Goal: Obtain resource: Obtain resource

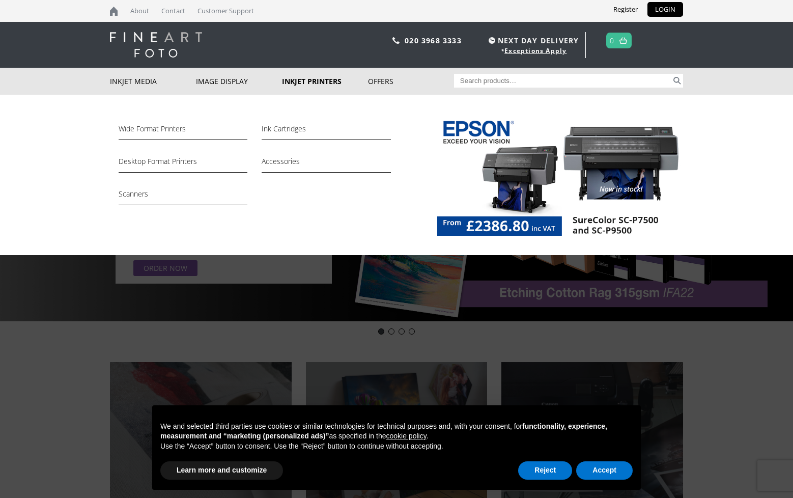
click at [305, 82] on link "Inkjet Printers" at bounding box center [325, 81] width 86 height 27
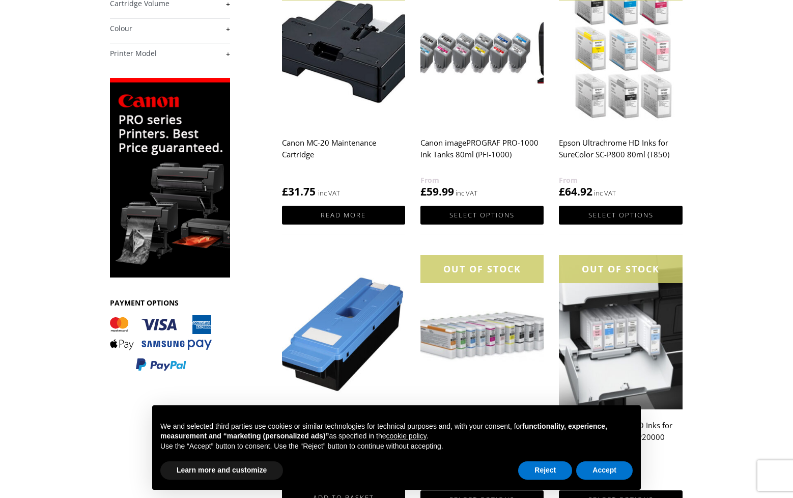
scroll to position [240, 0]
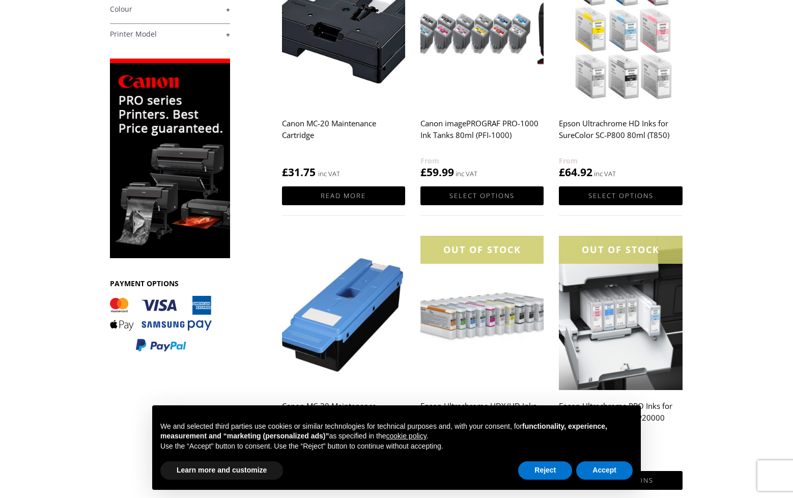
click at [190, 156] on img at bounding box center [170, 158] width 120 height 199
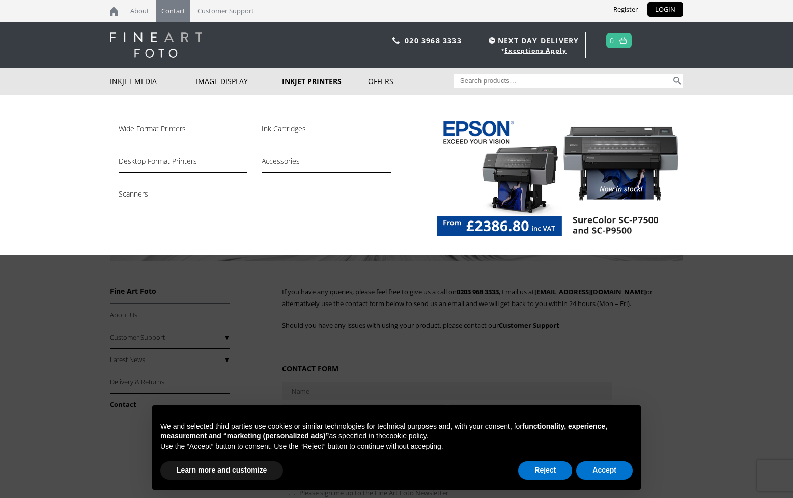
click at [334, 79] on link "Inkjet Printers" at bounding box center [325, 81] width 86 height 27
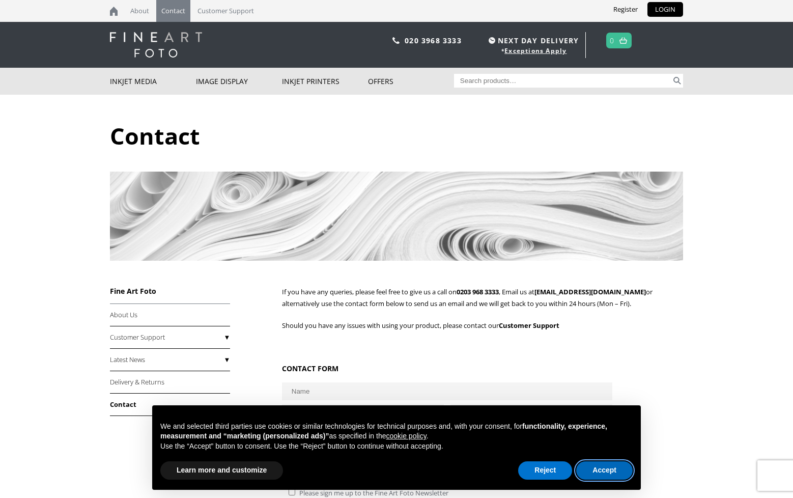
click at [603, 476] on button "Accept" at bounding box center [604, 470] width 56 height 18
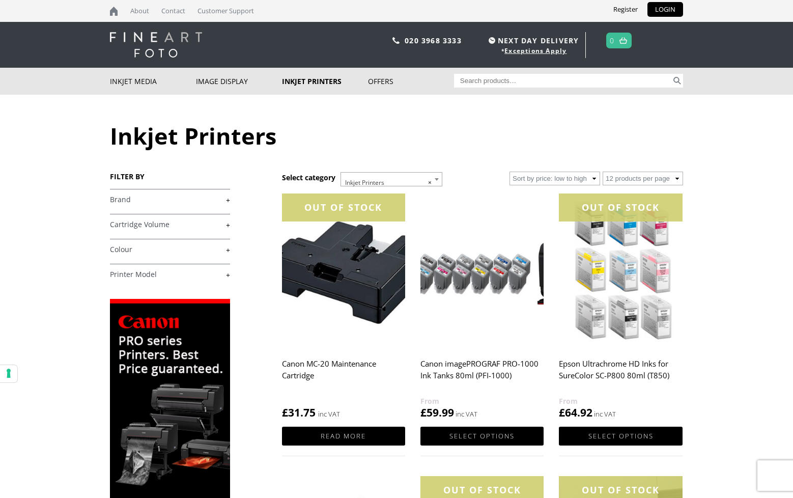
click at [212, 324] on img at bounding box center [170, 398] width 120 height 199
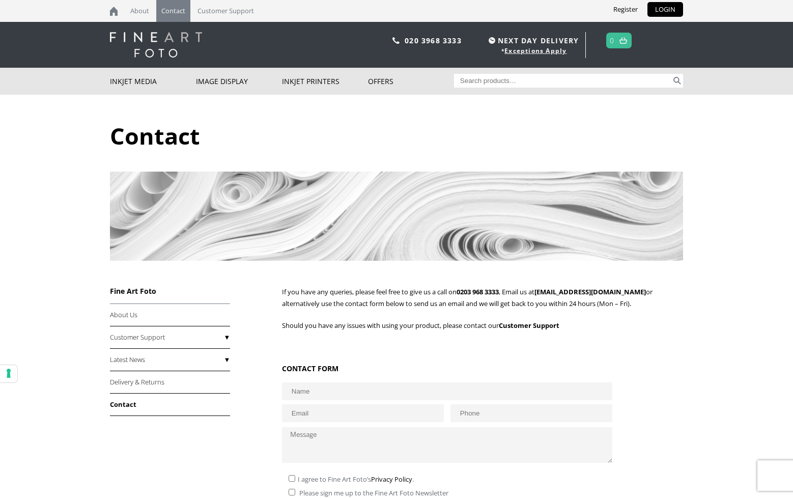
click at [471, 80] on input "Search for:" at bounding box center [563, 81] width 218 height 14
type input "profiles"
click at [671, 74] on button "Search" at bounding box center [677, 81] width 12 height 14
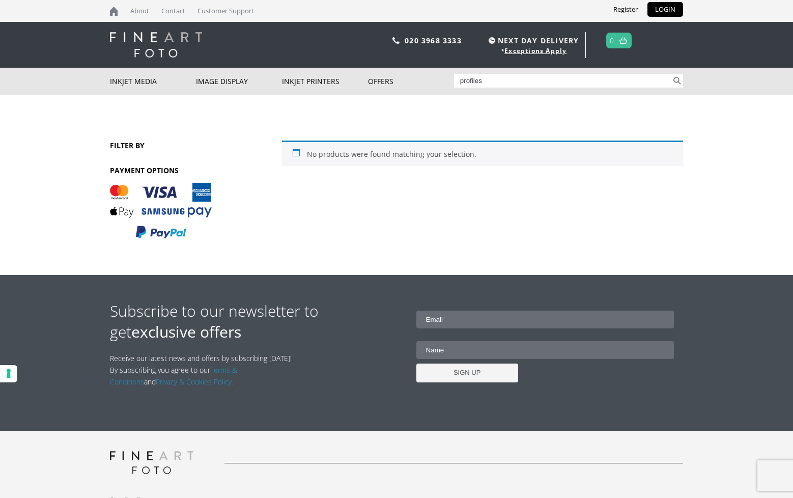
scroll to position [14, 0]
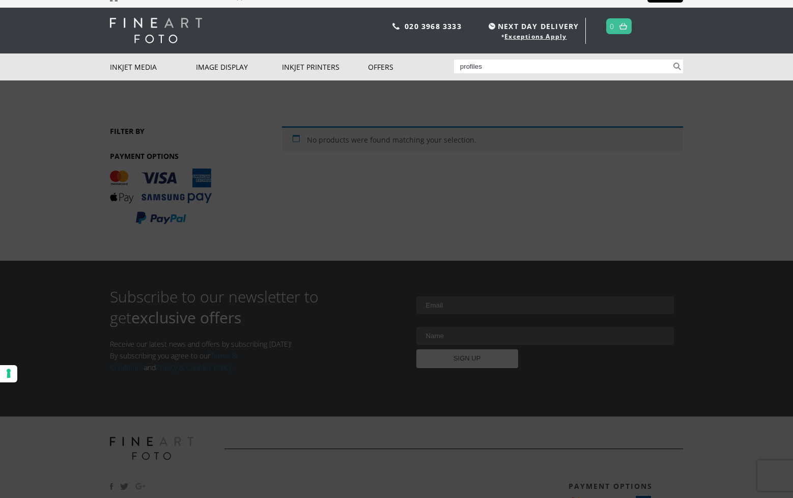
drag, startPoint x: 482, startPoint y: 68, endPoint x: 459, endPoint y: 75, distance: 24.0
click at [447, 66] on div "Inkjet Media Inkjet Fine Art Paper Inkjet Photo Paper Sample Packs Inkjet Canva…" at bounding box center [396, 66] width 573 height 27
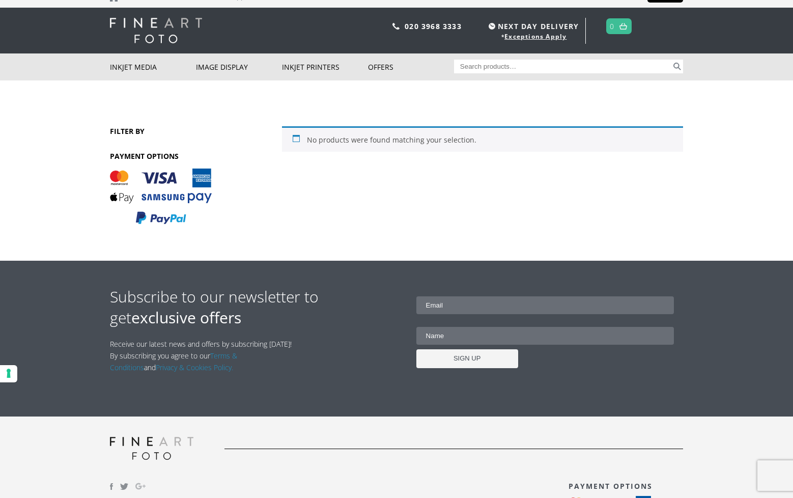
scroll to position [15, 0]
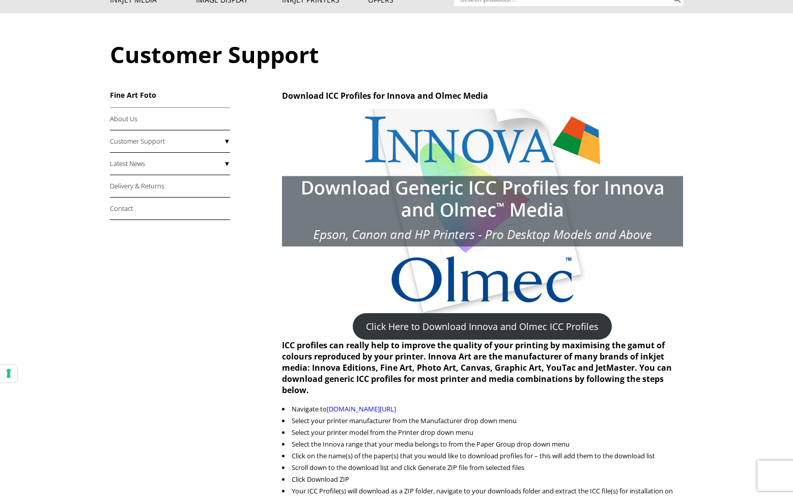
scroll to position [75, 0]
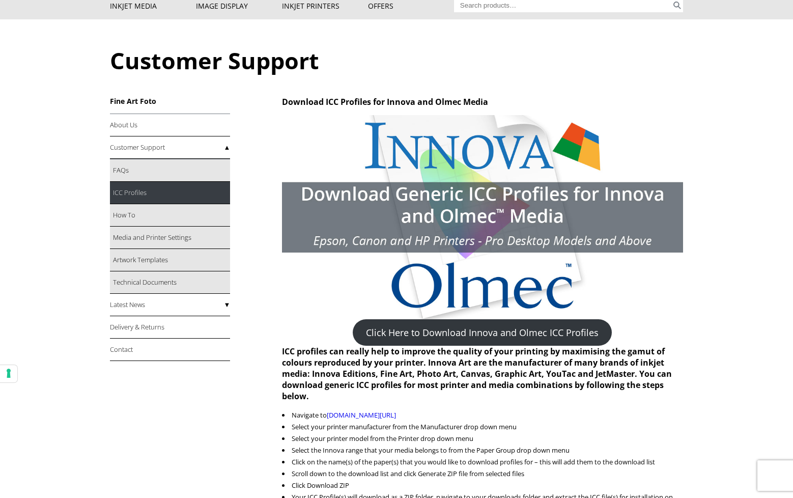
click at [119, 188] on link "ICC Profiles" at bounding box center [170, 193] width 120 height 22
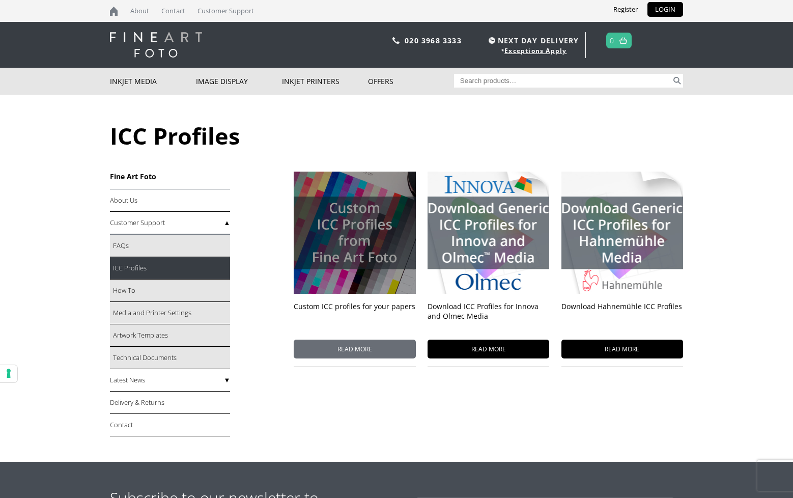
click at [358, 351] on span "READ MORE" at bounding box center [355, 348] width 122 height 19
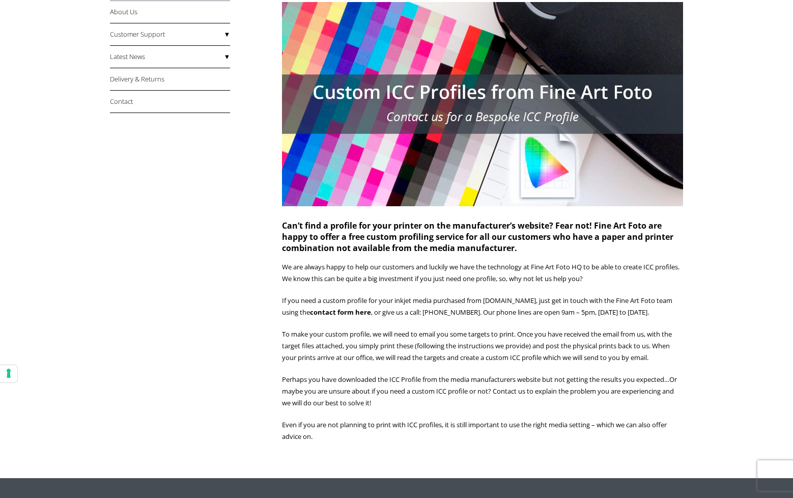
scroll to position [187, 0]
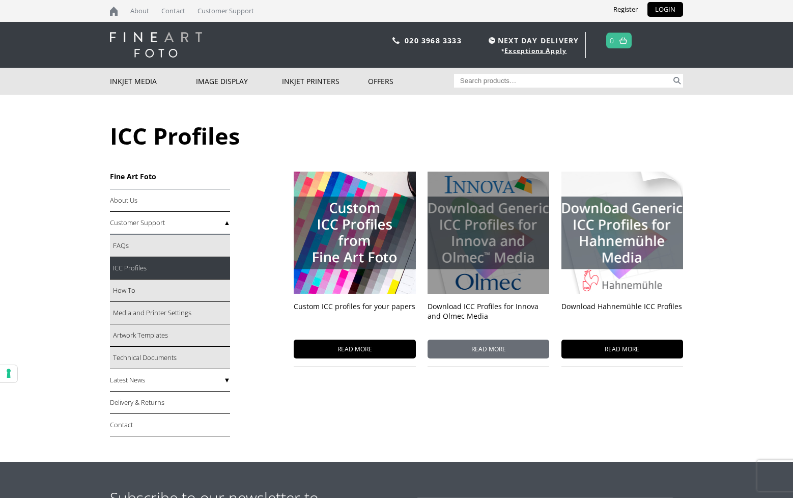
click at [458, 208] on div at bounding box center [488, 232] width 122 height 122
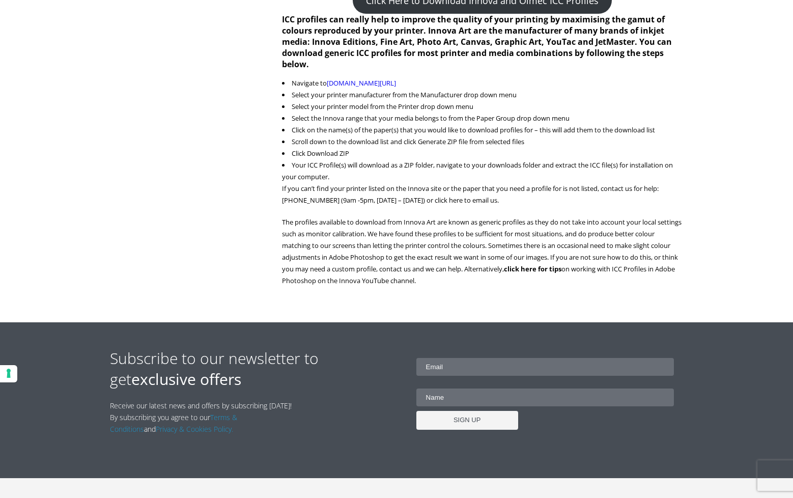
scroll to position [402, 0]
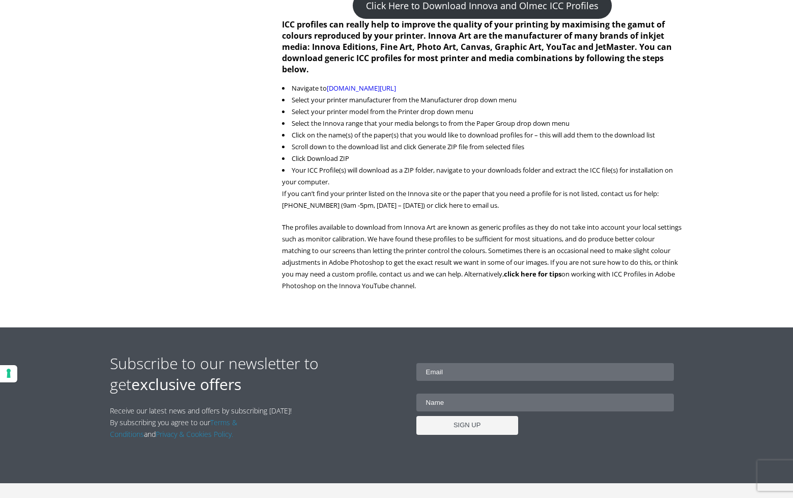
click at [396, 88] on link "[DOMAIN_NAME][URL]" at bounding box center [361, 87] width 69 height 9
